Goal: Navigation & Orientation: Find specific page/section

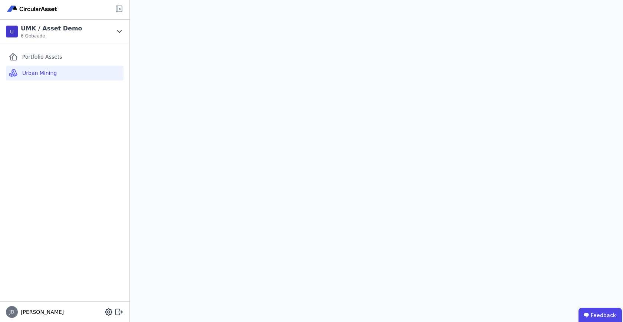
click at [119, 10] on icon at bounding box center [119, 8] width 9 height 9
